Goal: Task Accomplishment & Management: Manage account settings

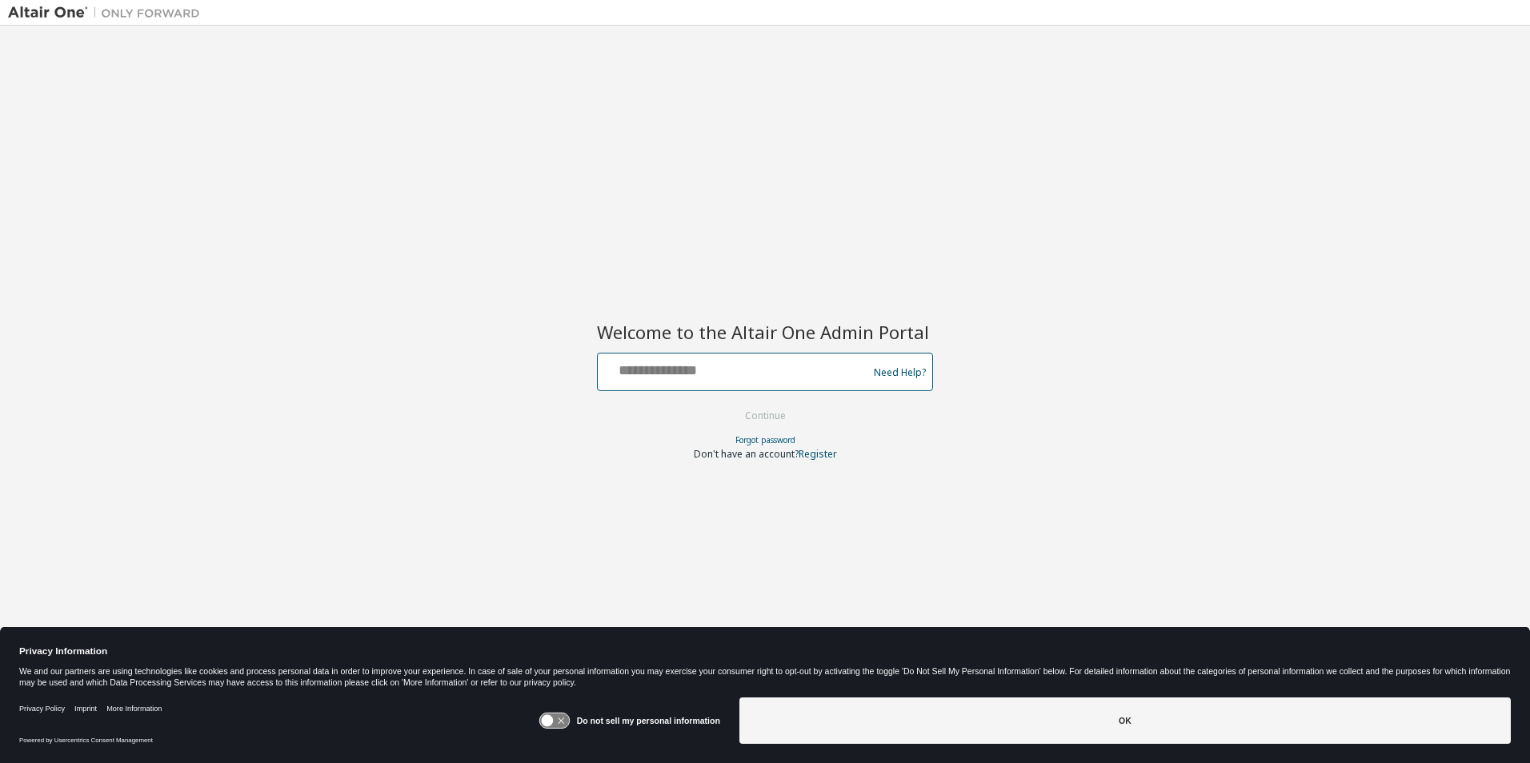
click at [663, 372] on input "text" at bounding box center [735, 368] width 262 height 23
type input "**********"
click at [770, 411] on button "Continue" at bounding box center [765, 416] width 74 height 24
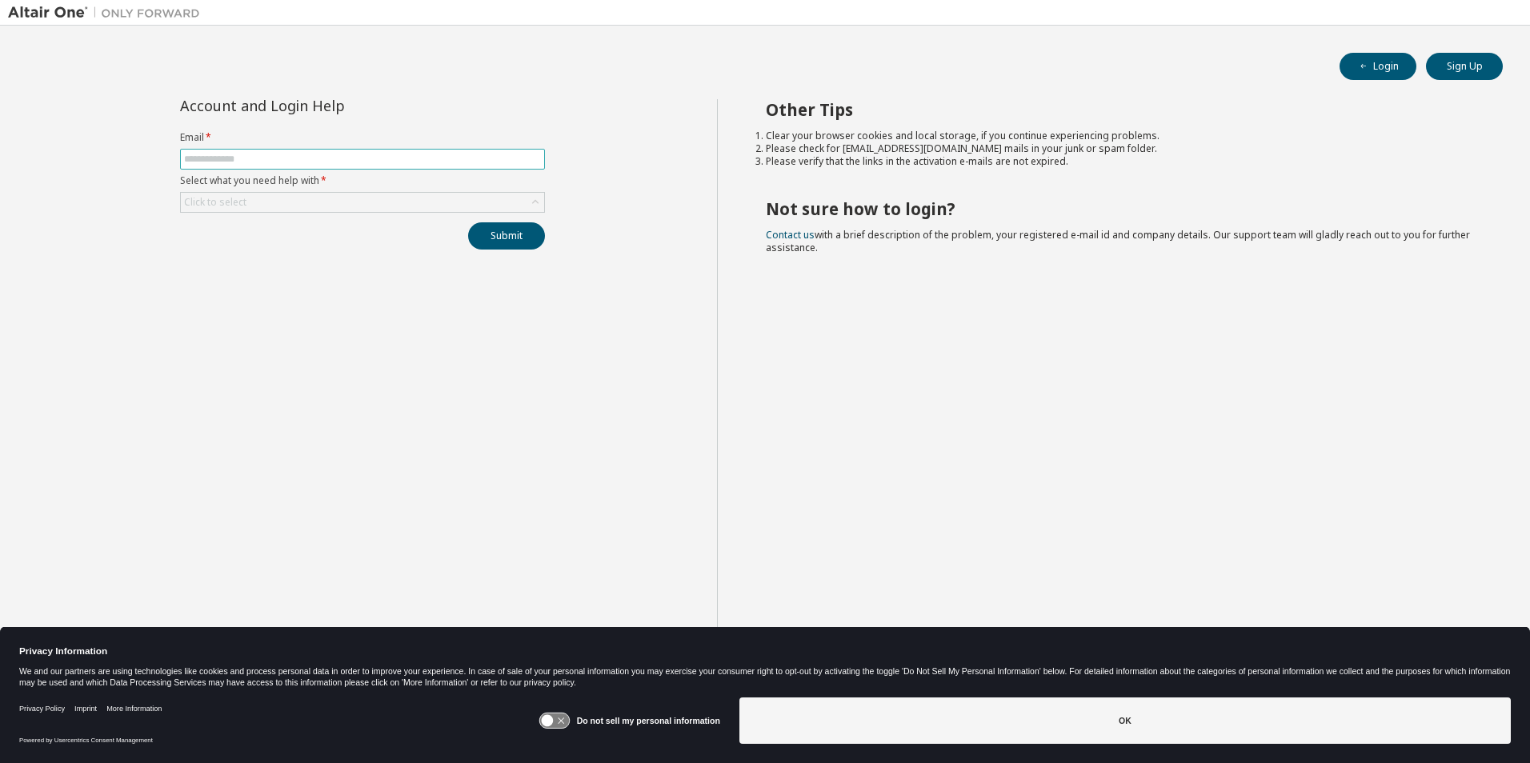
click at [264, 162] on input "text" at bounding box center [362, 159] width 357 height 13
type input "**********"
click at [303, 198] on div "Click to select" at bounding box center [362, 202] width 363 height 19
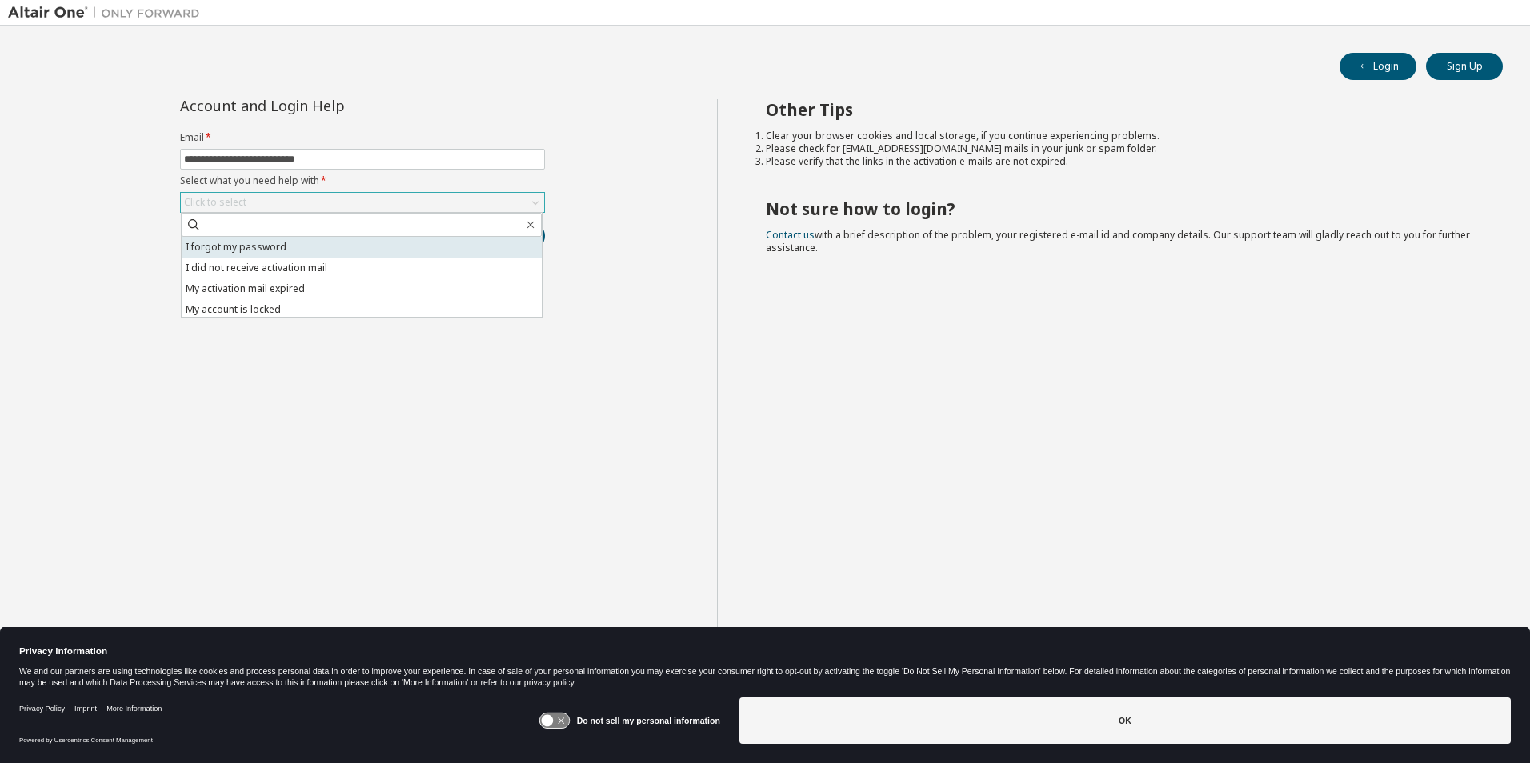
click at [252, 253] on li "I forgot my password" at bounding box center [362, 247] width 360 height 21
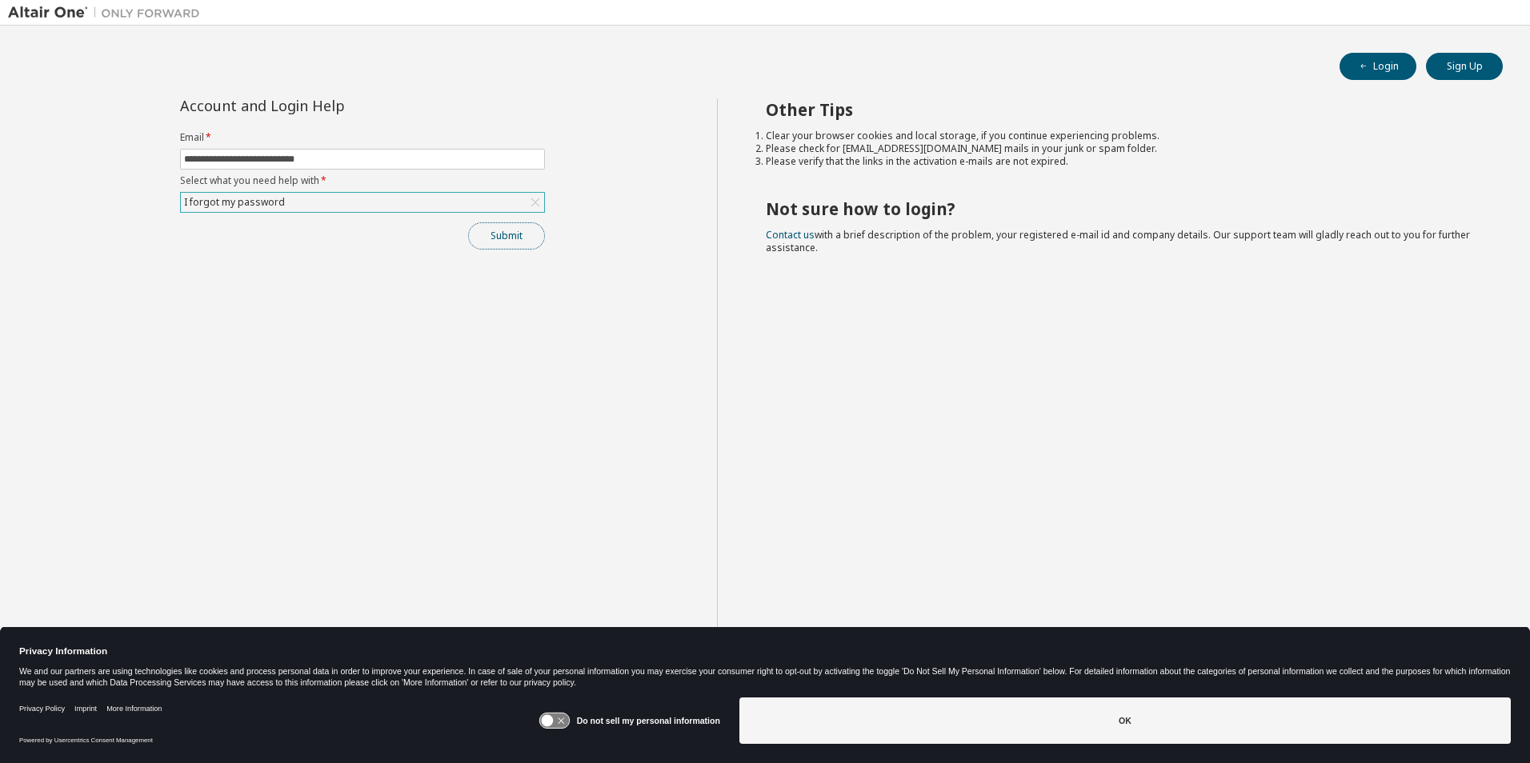
click at [535, 239] on button "Submit" at bounding box center [506, 235] width 77 height 27
click at [514, 238] on button "Submit" at bounding box center [506, 235] width 77 height 27
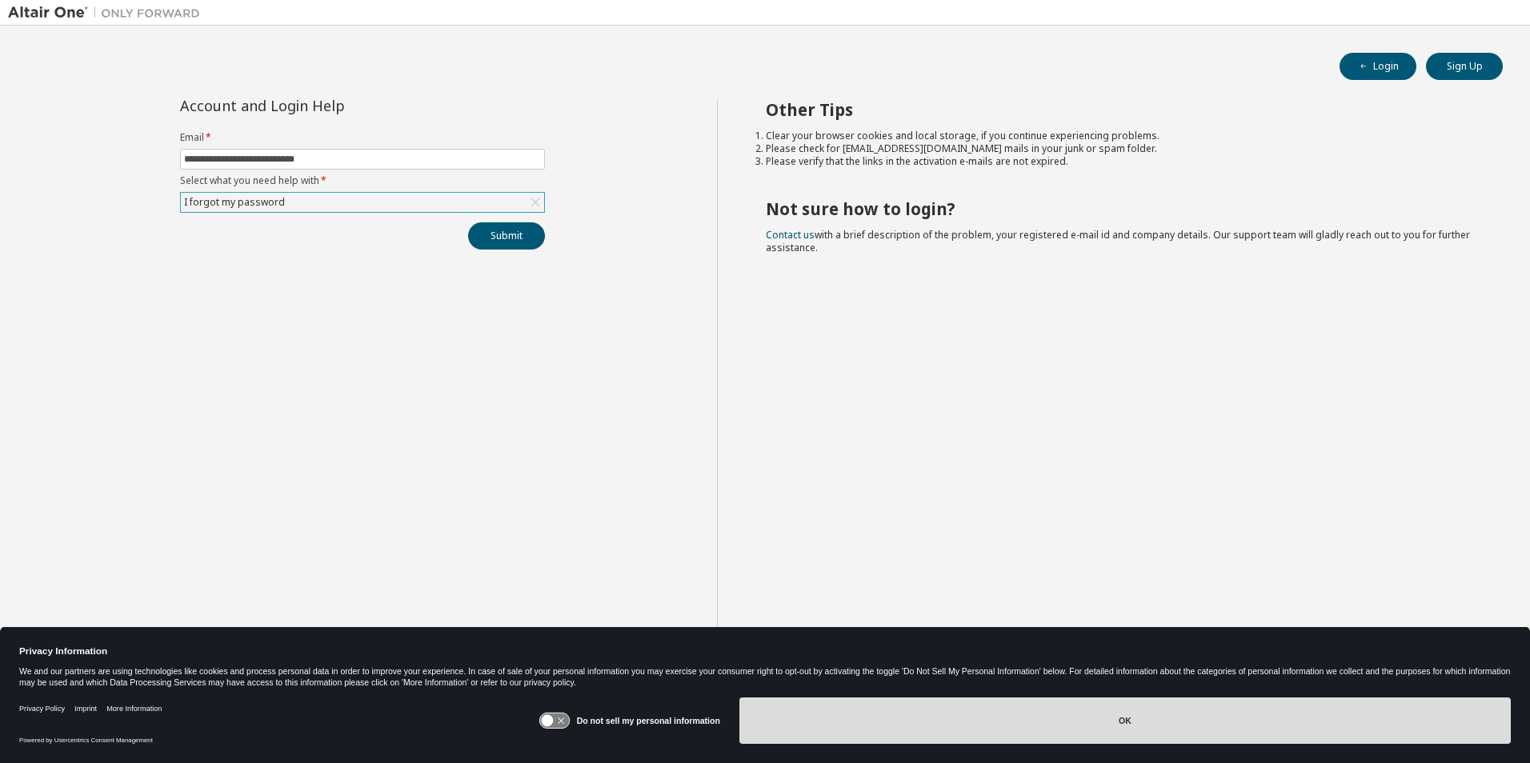
click at [1104, 719] on button "OK" at bounding box center [1124, 721] width 771 height 46
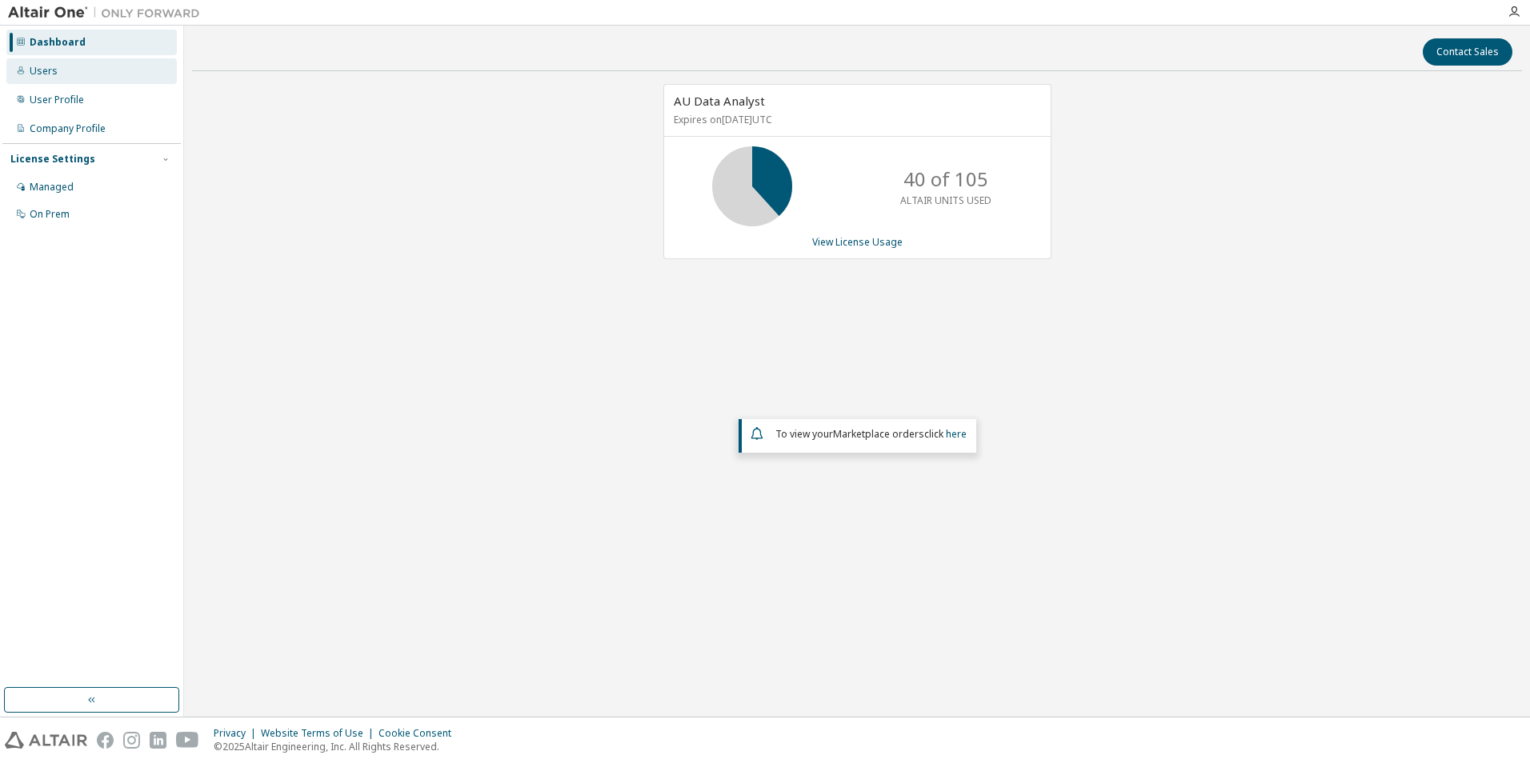
click at [45, 74] on div "Users" at bounding box center [44, 71] width 28 height 13
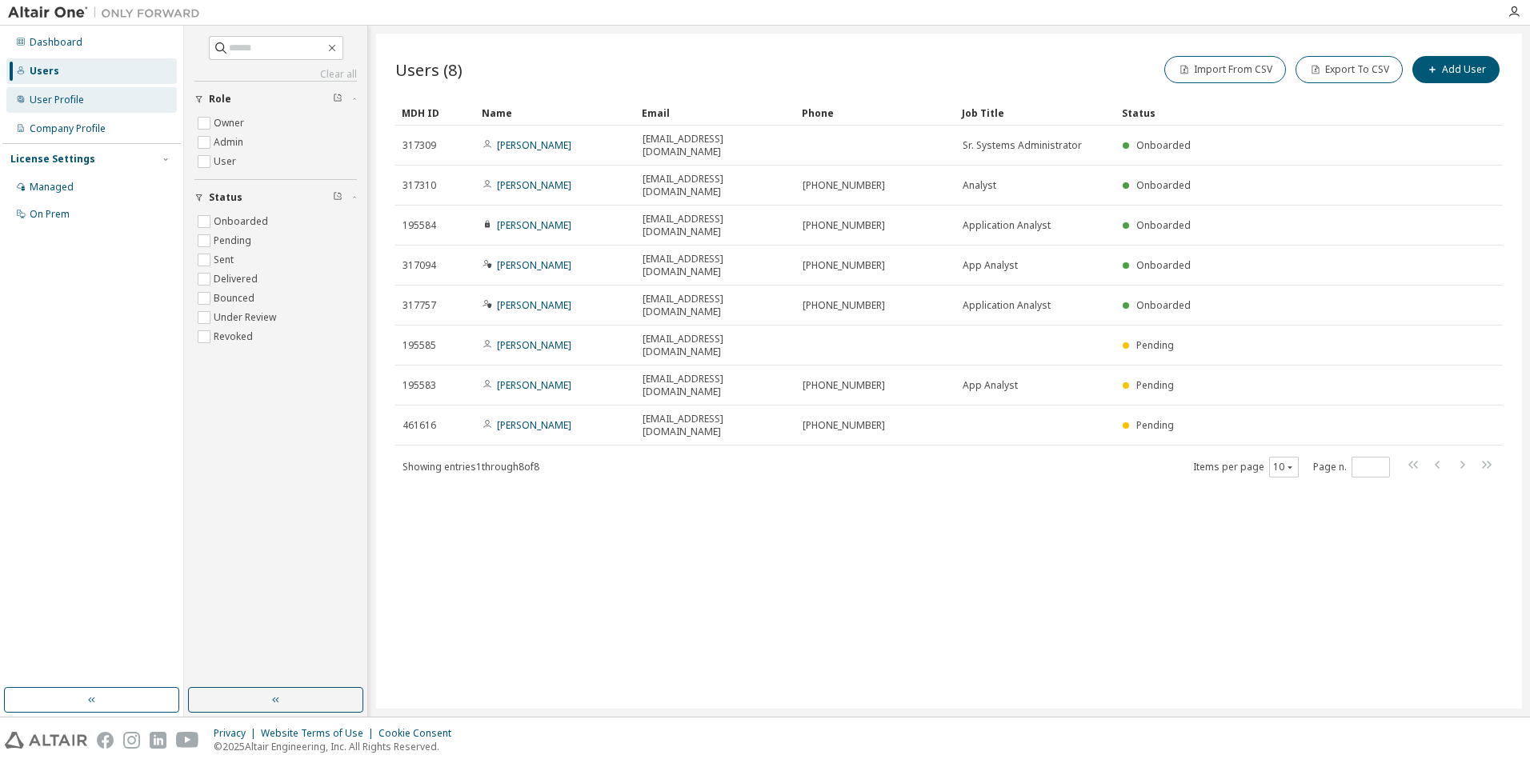
click at [51, 100] on div "User Profile" at bounding box center [57, 100] width 54 height 13
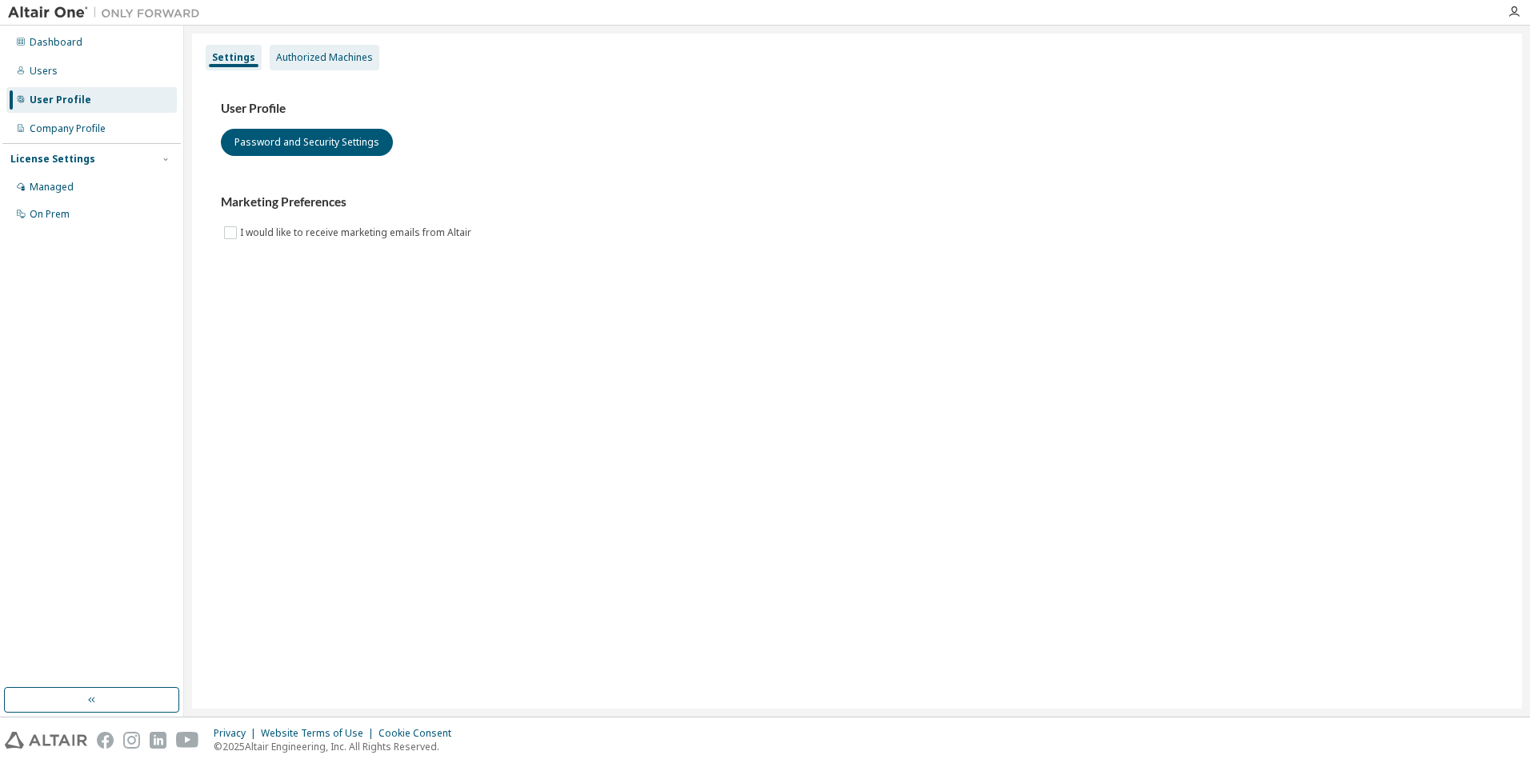
click at [338, 51] on div "Authorized Machines" at bounding box center [324, 57] width 97 height 13
